Goal: Information Seeking & Learning: Find specific fact

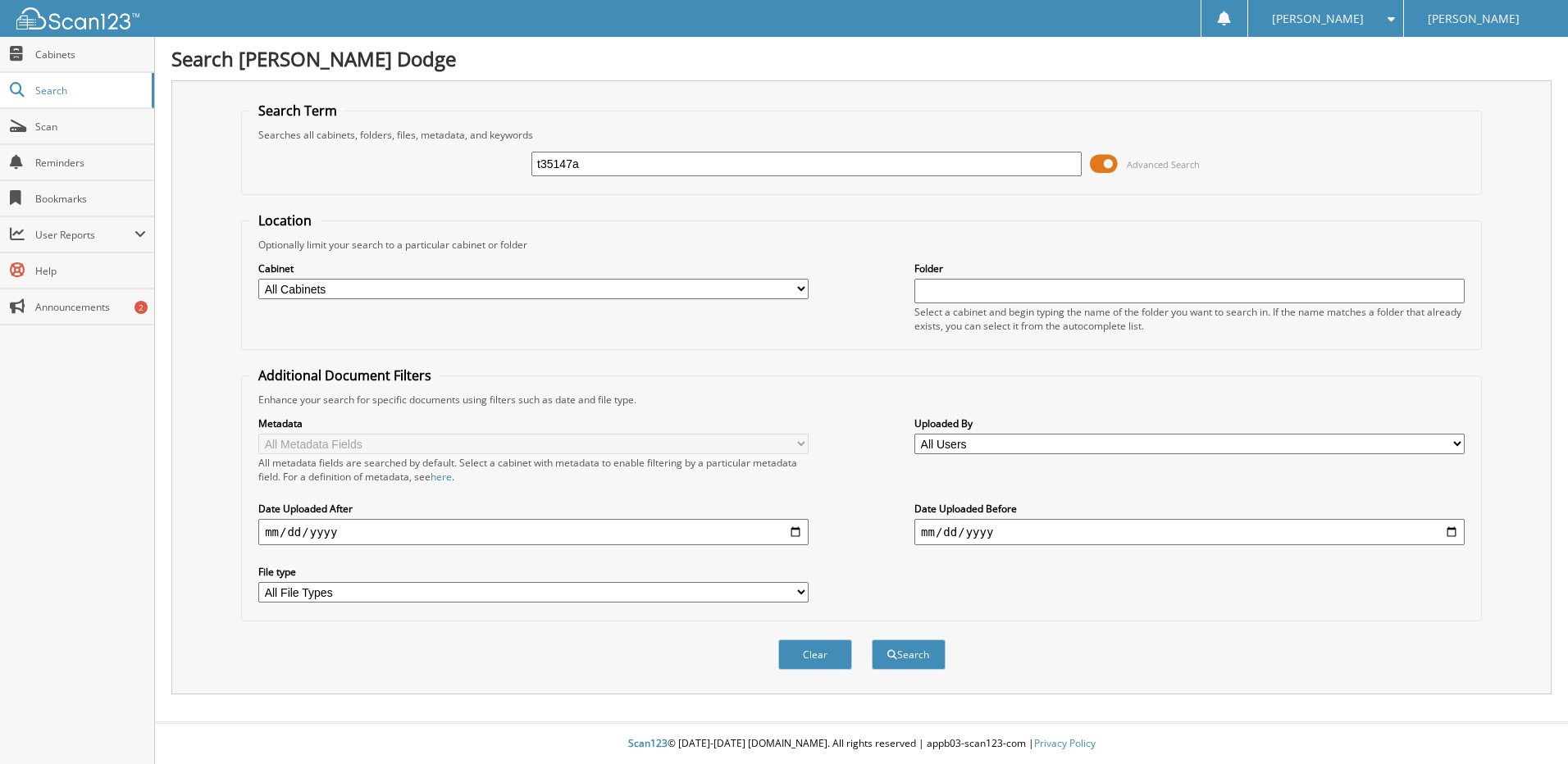
type input "t35147a"
click at [872, 639] on button "Search" at bounding box center [908, 654] width 74 height 30
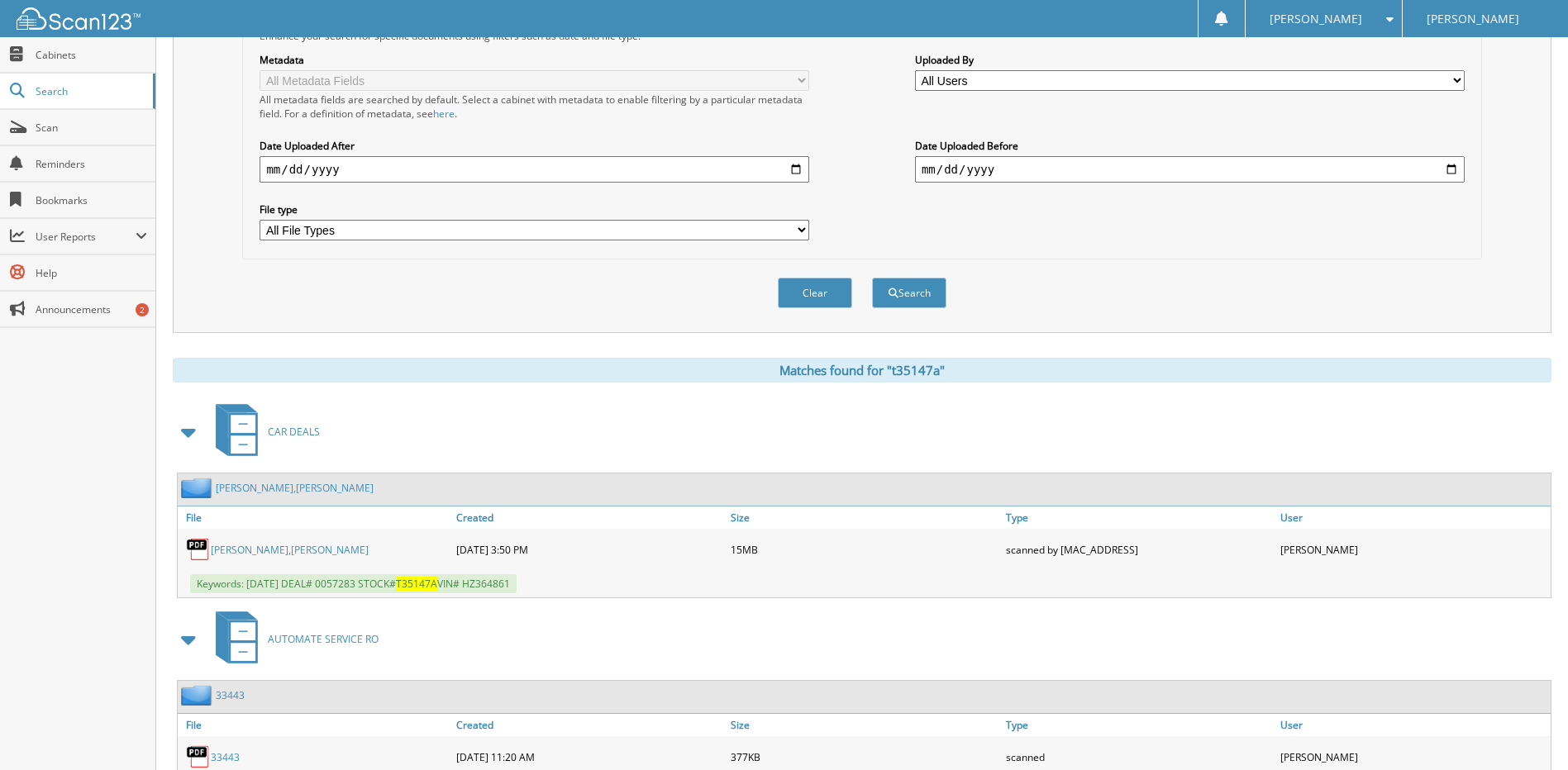
scroll to position [453, 0]
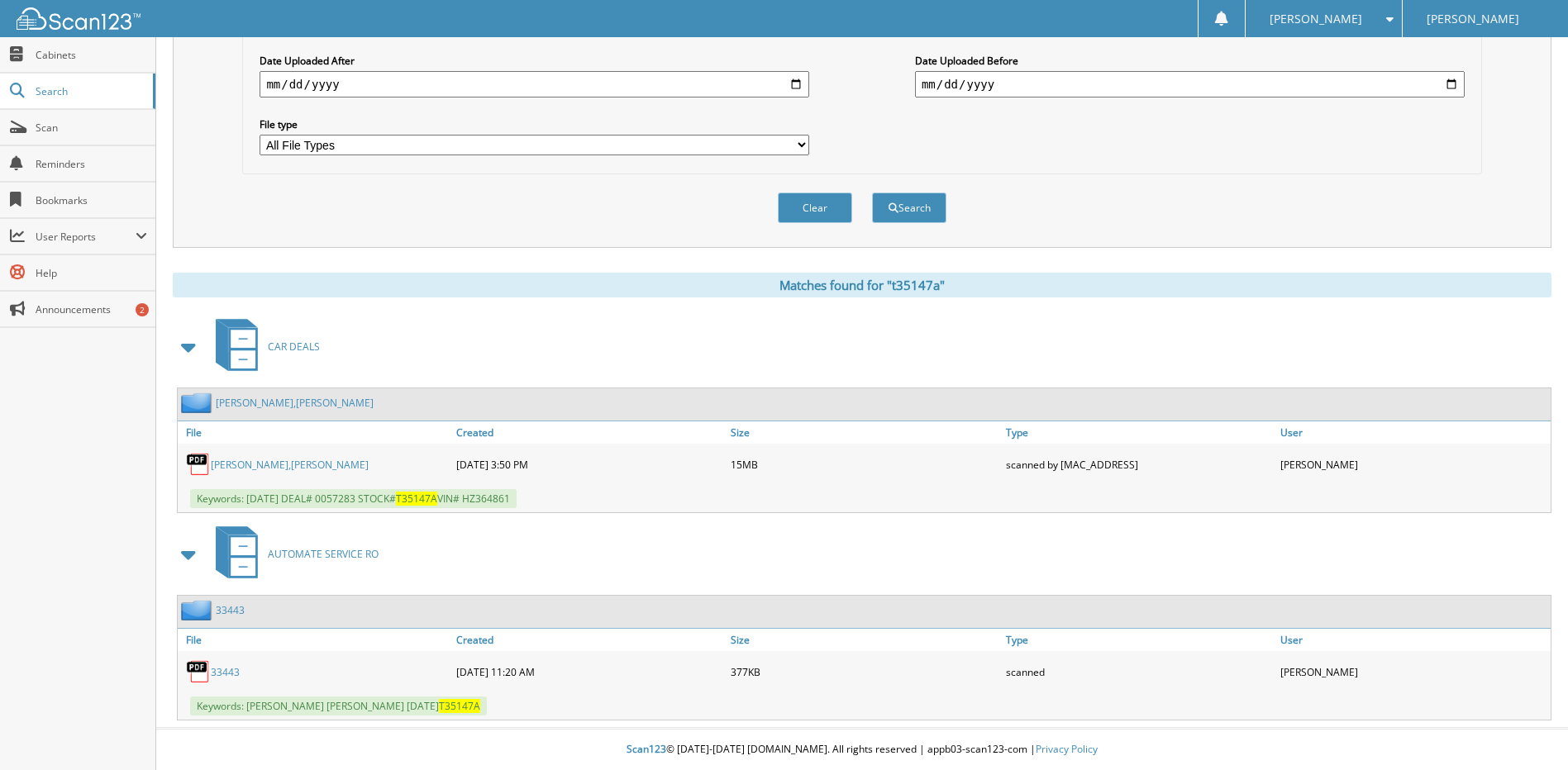
click at [244, 460] on link "HERNANDEZ,EDGAR MARTINEZ" at bounding box center [290, 464] width 158 height 14
